Goal: Information Seeking & Learning: Learn about a topic

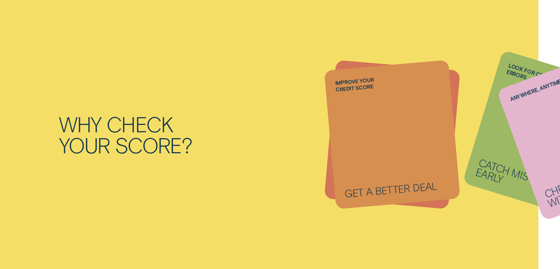
scroll to position [846, 0]
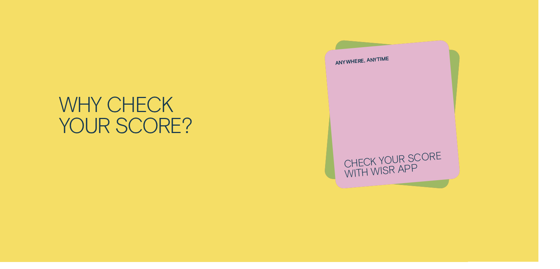
click at [381, 125] on div "Anywhere, anytime Check your score with Wisr App" at bounding box center [392, 114] width 136 height 149
click at [382, 175] on p "Check your score with Wisr App" at bounding box center [396, 163] width 106 height 28
click at [375, 169] on p "Check your score with Wisr App" at bounding box center [396, 163] width 106 height 28
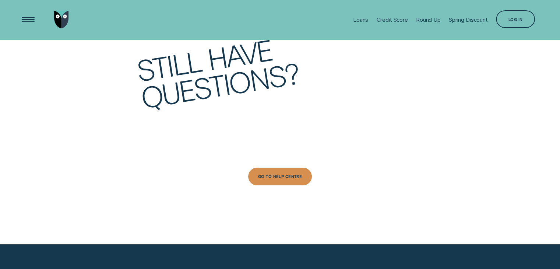
scroll to position [2539, 0]
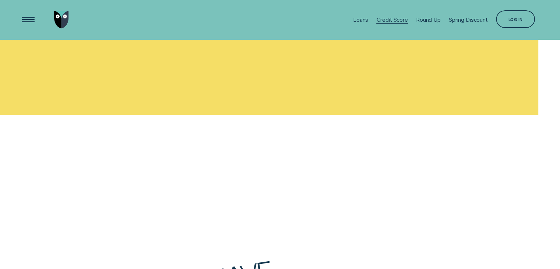
click at [403, 19] on div "Credit Score" at bounding box center [391, 19] width 31 height 7
click at [387, 20] on div "Credit Score" at bounding box center [391, 19] width 31 height 7
click at [355, 20] on div "Loans" at bounding box center [360, 19] width 15 height 7
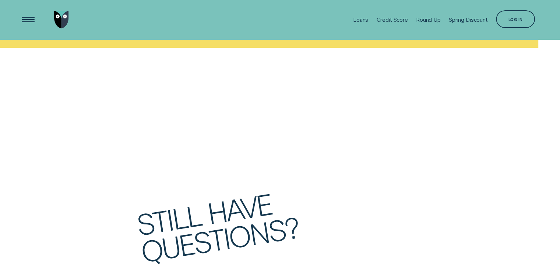
scroll to position [2459, 0]
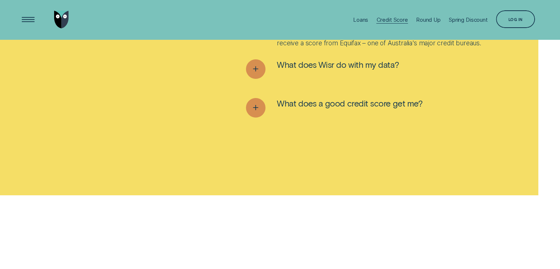
click at [387, 20] on div "Credit Score" at bounding box center [391, 19] width 31 height 7
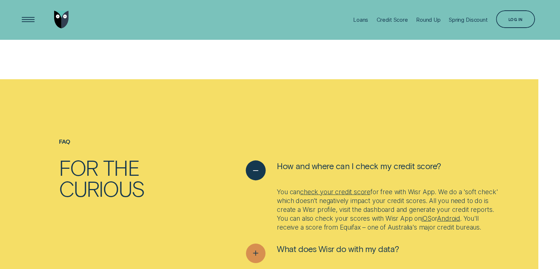
scroll to position [2422, 0]
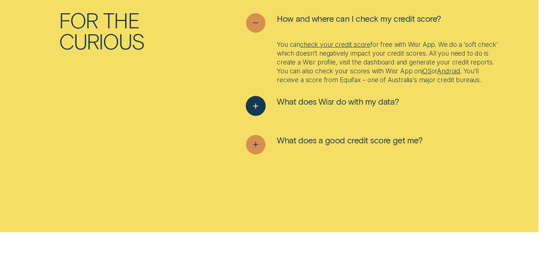
click at [310, 115] on button "What does Wisr do with my data?" at bounding box center [322, 106] width 153 height 20
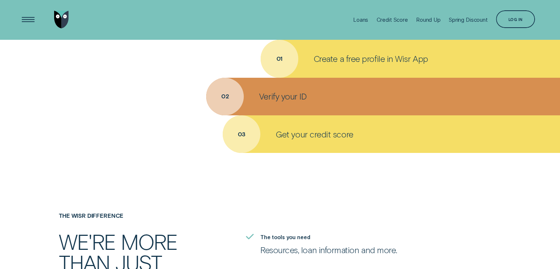
scroll to position [1060, 0]
